Goal: Transaction & Acquisition: Purchase product/service

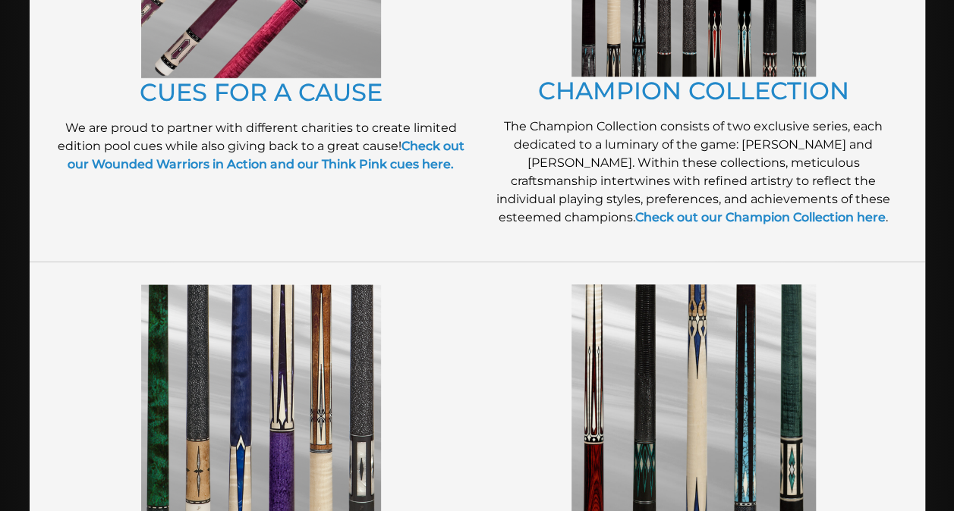
scroll to position [545, 0]
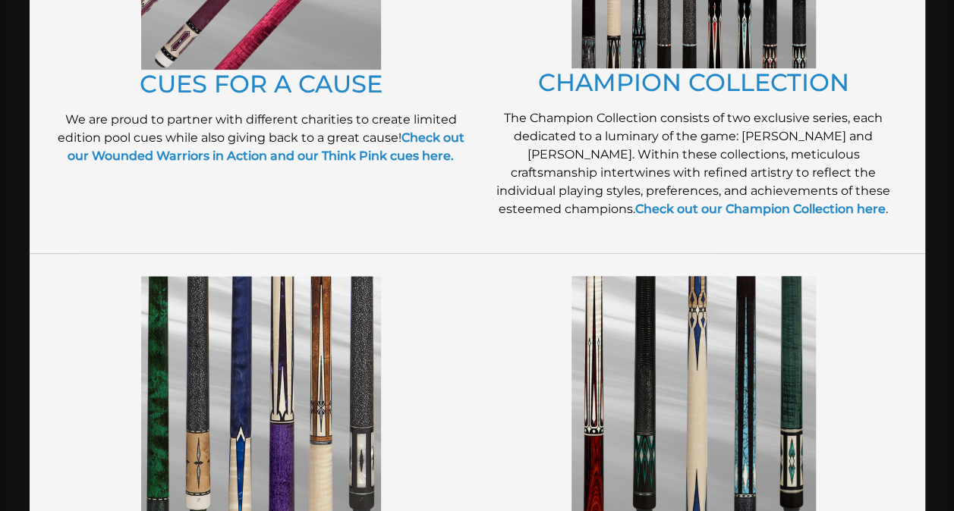
drag, startPoint x: 464, startPoint y: 275, endPoint x: 437, endPoint y: 258, distance: 31.4
click at [437, 258] on div at bounding box center [477, 476] width 895 height 447
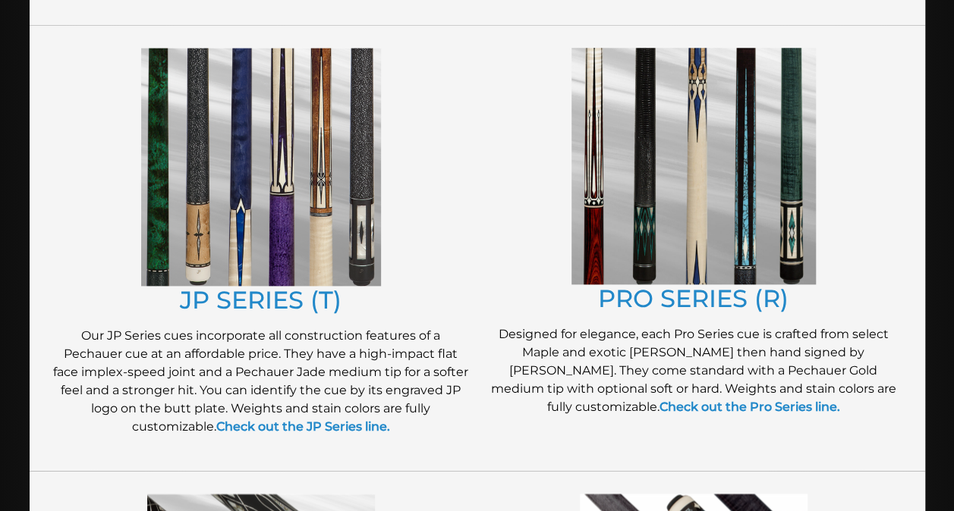
scroll to position [772, 0]
click at [605, 223] on img at bounding box center [693, 167] width 244 height 237
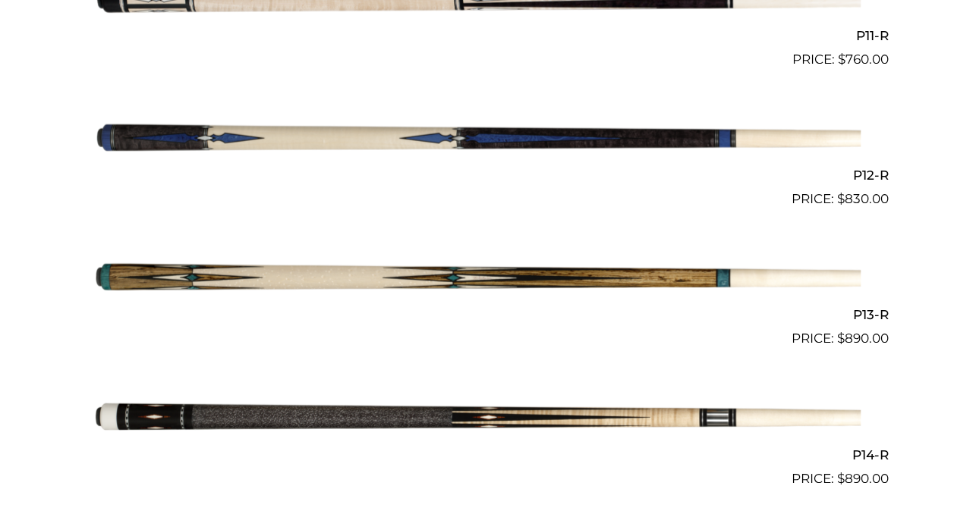
scroll to position [1947, 0]
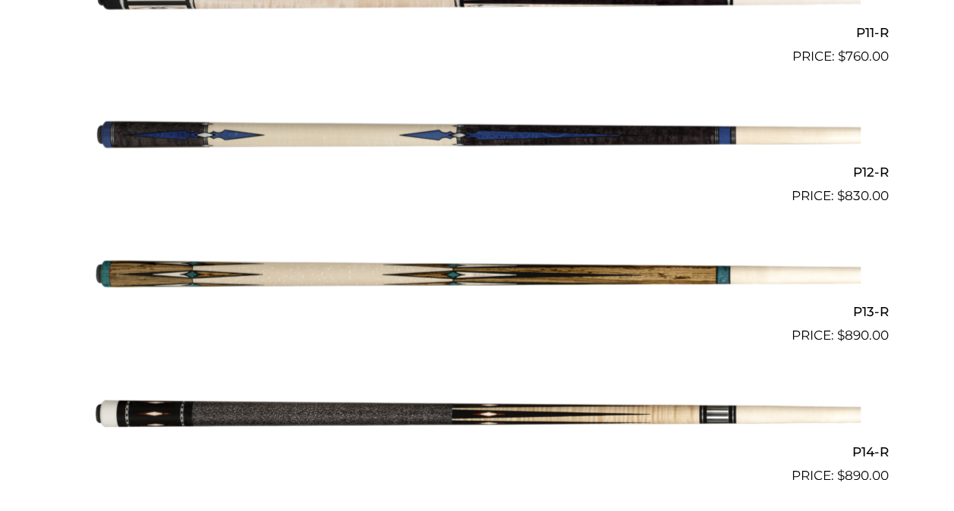
click at [295, 245] on img at bounding box center [477, 275] width 766 height 127
